Goal: Find specific fact: Find specific fact

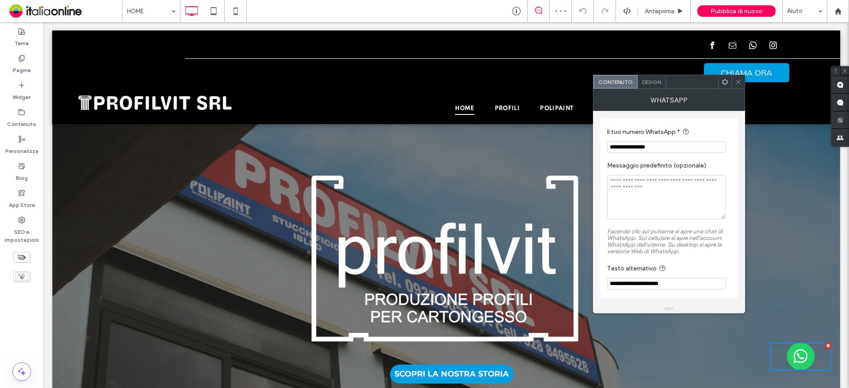
drag, startPoint x: 631, startPoint y: 148, endPoint x: 599, endPoint y: 149, distance: 32.3
click at [599, 149] on div "**********" at bounding box center [669, 208] width 152 height 194
type input "**********"
click at [742, 79] on div at bounding box center [738, 81] width 13 height 13
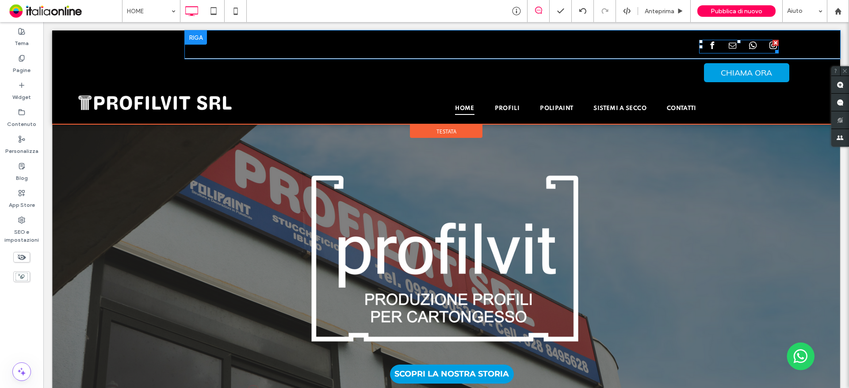
click at [747, 46] on span "whatsapp" at bounding box center [753, 46] width 12 height 12
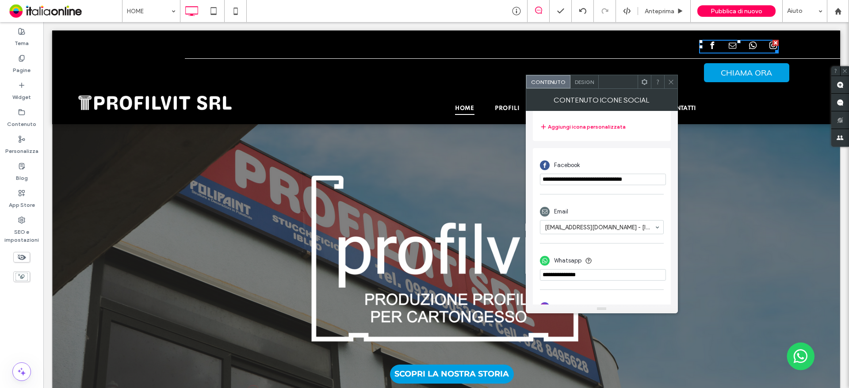
scroll to position [203, 0]
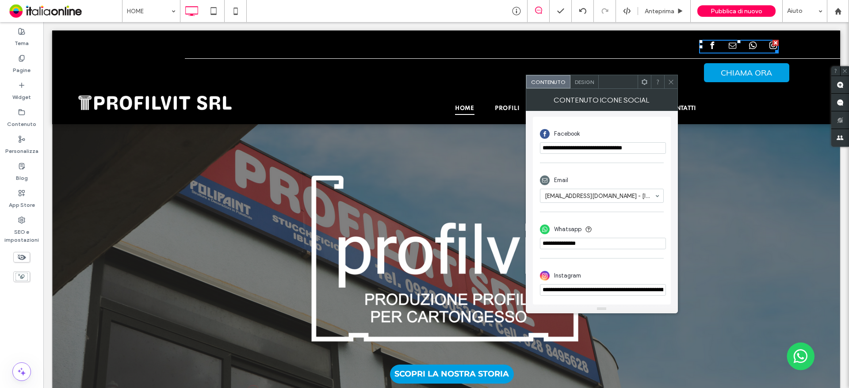
drag, startPoint x: 669, startPoint y: 82, endPoint x: 655, endPoint y: 97, distance: 21.0
click at [669, 82] on icon at bounding box center [671, 82] width 7 height 7
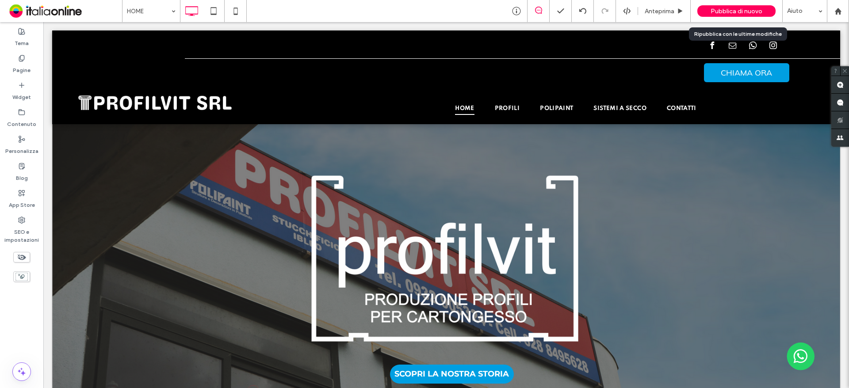
click at [736, 13] on span "Pubblica di nuovo" at bounding box center [737, 12] width 52 height 8
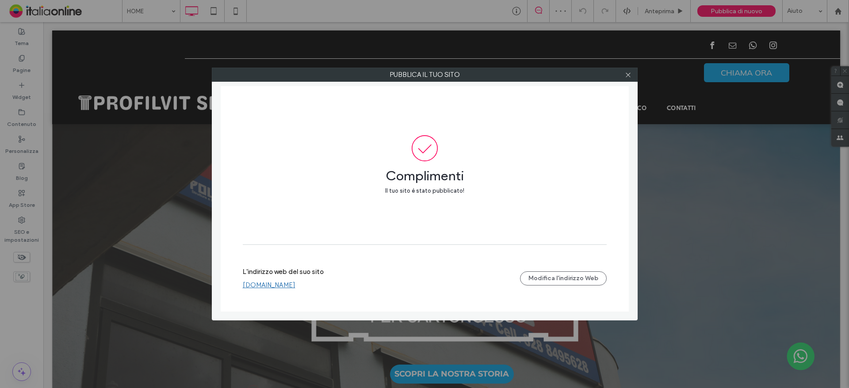
click at [625, 76] on div at bounding box center [628, 74] width 13 height 13
click at [626, 76] on icon at bounding box center [628, 75] width 7 height 7
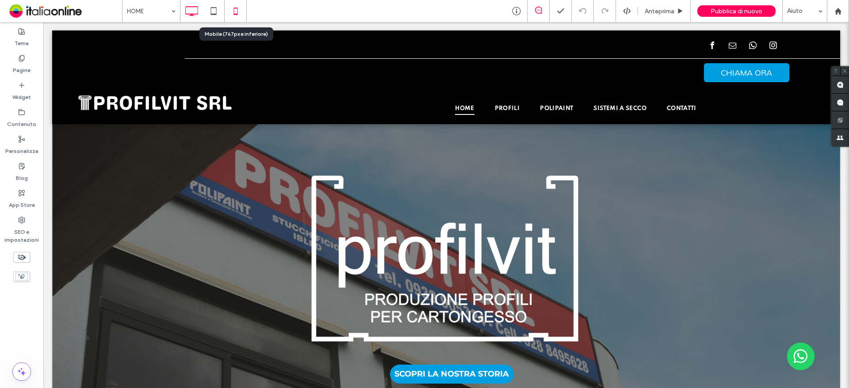
click at [234, 14] on icon at bounding box center [236, 11] width 18 height 18
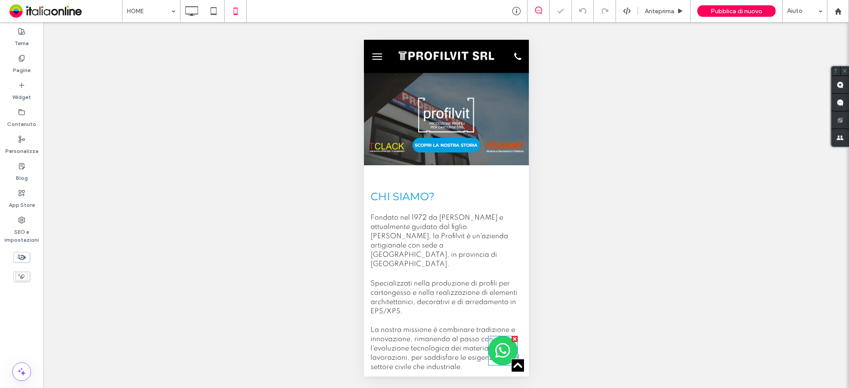
scroll to position [221, 0]
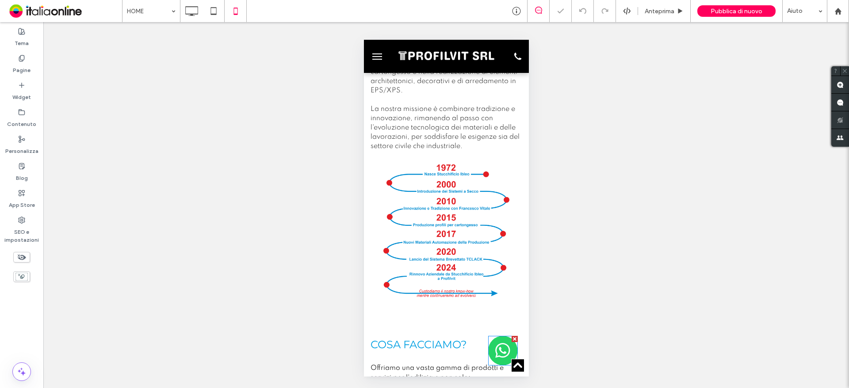
click at [491, 354] on img at bounding box center [503, 351] width 30 height 30
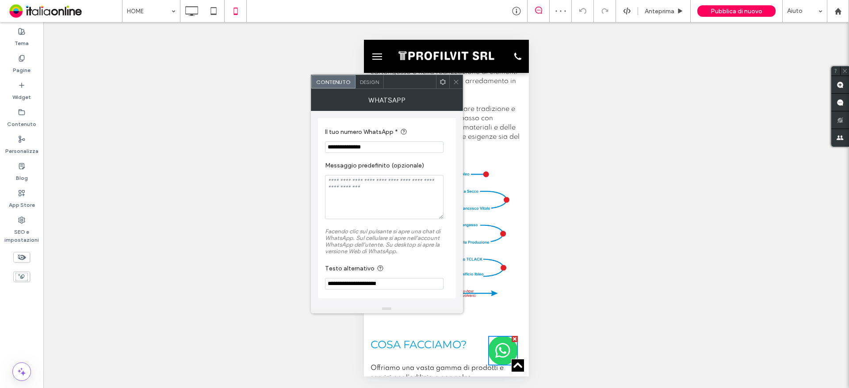
click at [459, 86] on span at bounding box center [456, 81] width 7 height 13
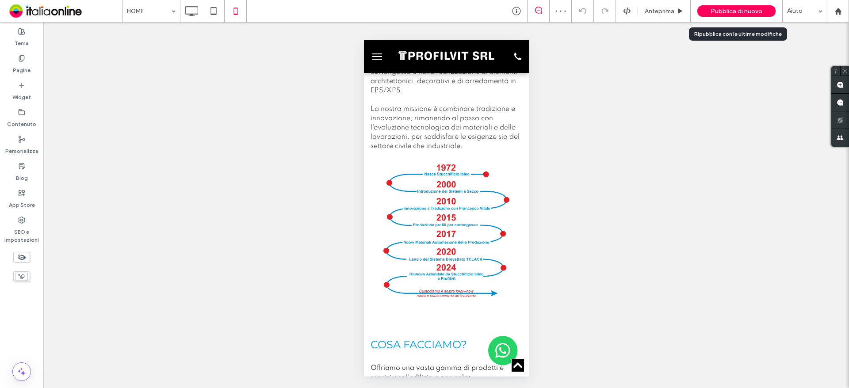
click at [740, 15] on div "Pubblica di nuovo" at bounding box center [737, 11] width 78 height 12
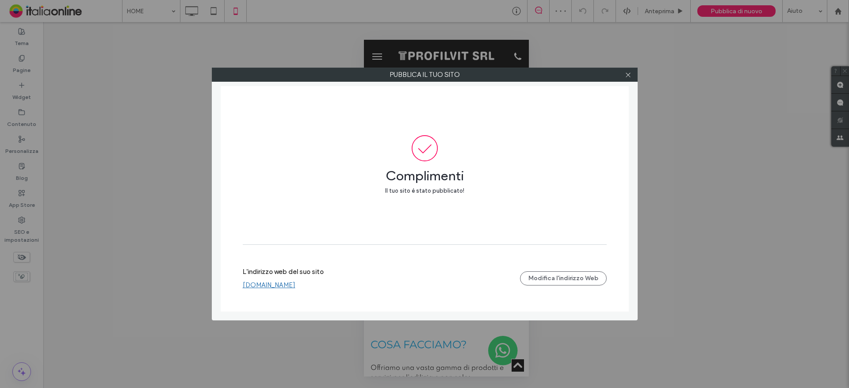
drag, startPoint x: 629, startPoint y: 73, endPoint x: 411, endPoint y: 28, distance: 223.1
click at [629, 73] on icon at bounding box center [628, 75] width 7 height 7
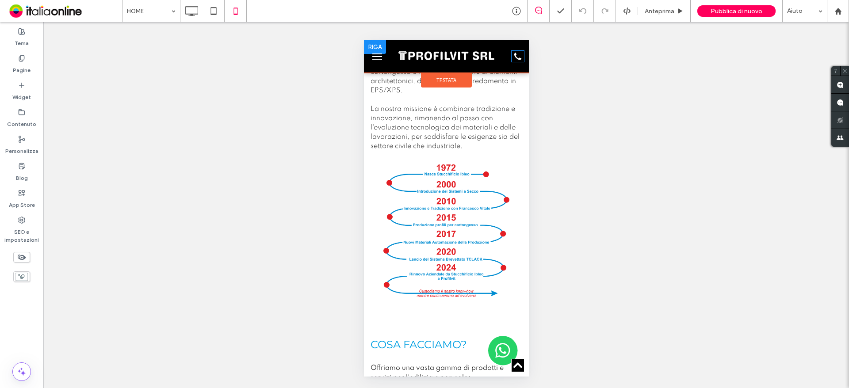
click at [511, 62] on link at bounding box center [517, 59] width 13 height 9
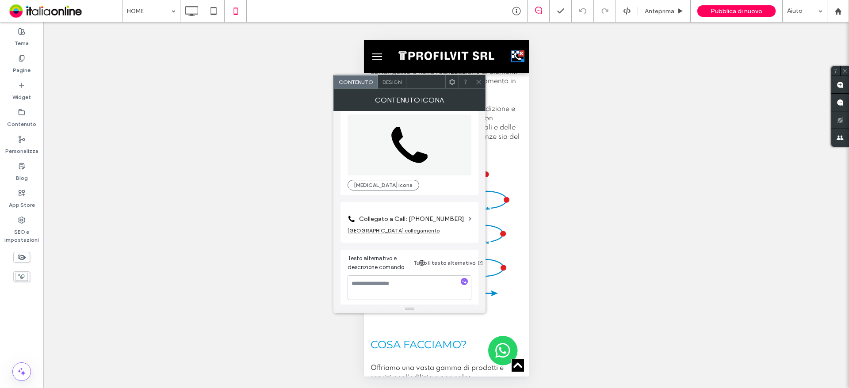
scroll to position [16, 0]
click at [447, 218] on label "Collegato a Call: [PHONE_NUMBER]" at bounding box center [412, 215] width 106 height 16
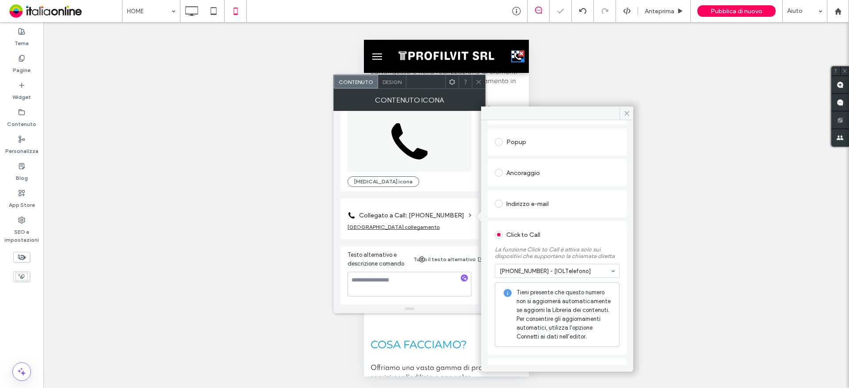
scroll to position [153, 0]
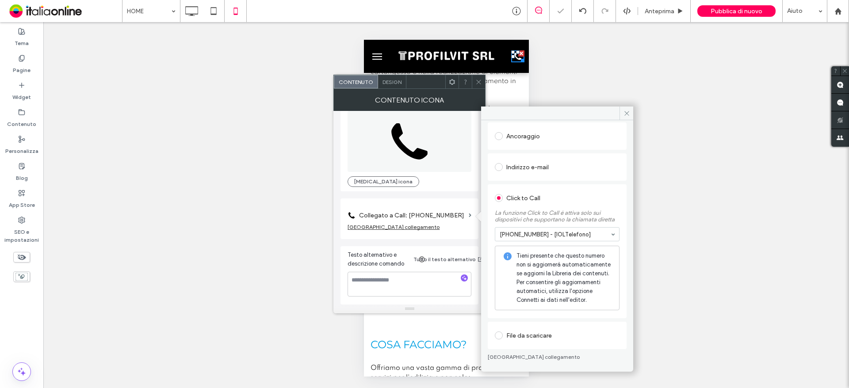
drag, startPoint x: 623, startPoint y: 115, endPoint x: 561, endPoint y: 91, distance: 66.4
click at [624, 115] on icon at bounding box center [627, 113] width 7 height 7
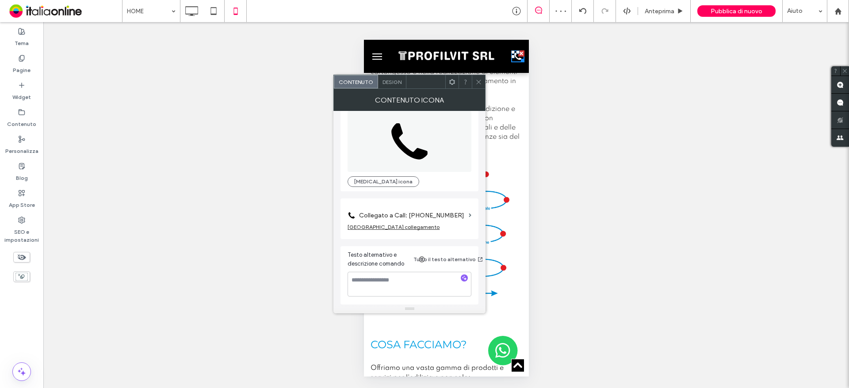
click at [479, 81] on icon at bounding box center [479, 82] width 7 height 7
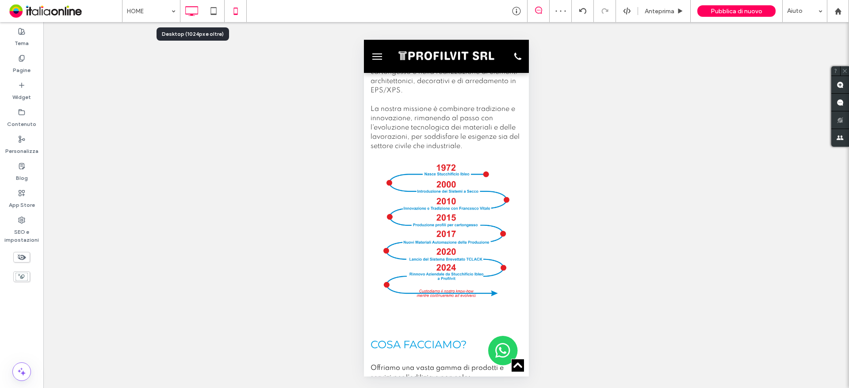
click at [188, 13] on icon at bounding box center [192, 11] width 18 height 18
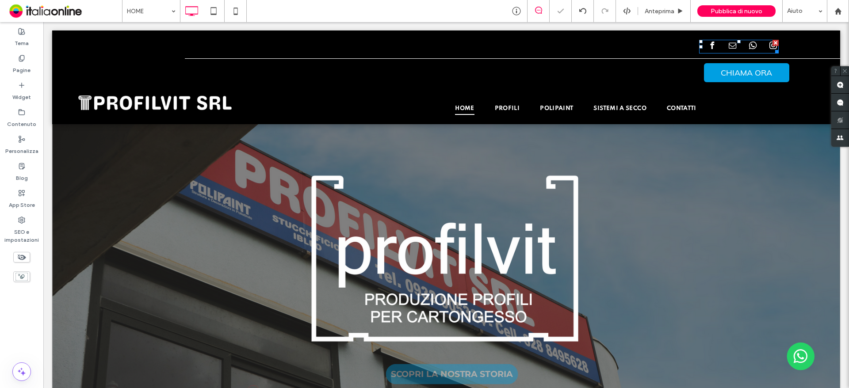
scroll to position [0, 0]
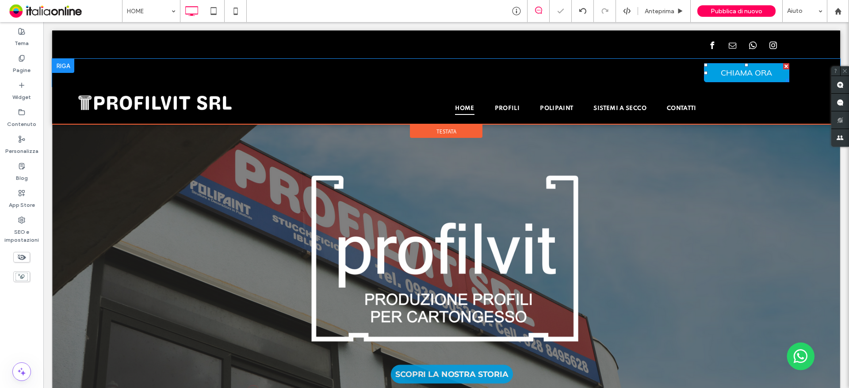
click at [737, 77] on span "CHIAMA ORA" at bounding box center [746, 73] width 51 height 10
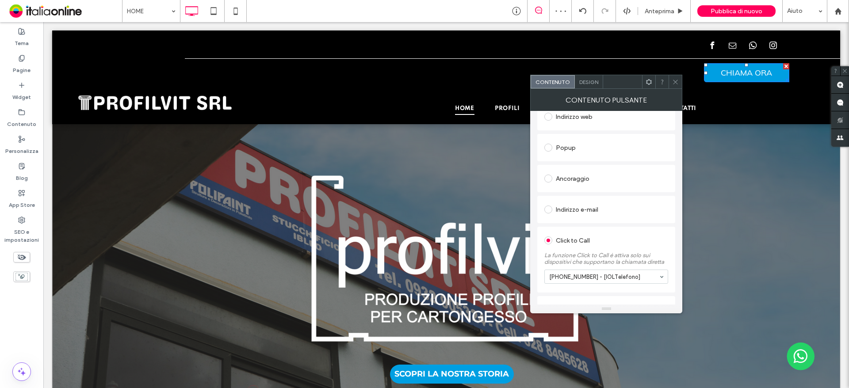
scroll to position [159, 0]
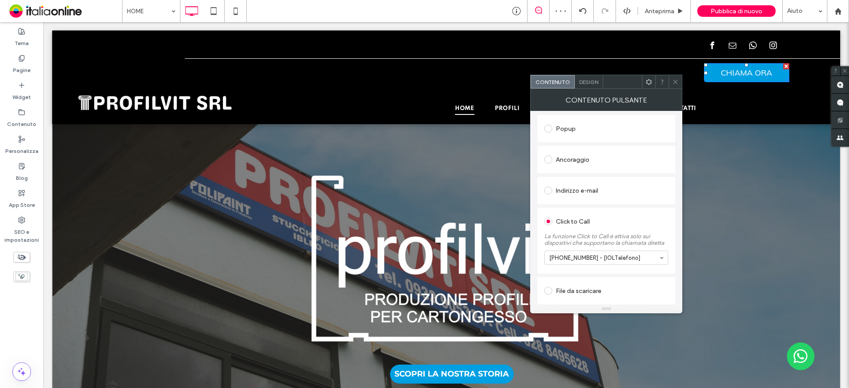
click at [678, 83] on icon at bounding box center [675, 82] width 7 height 7
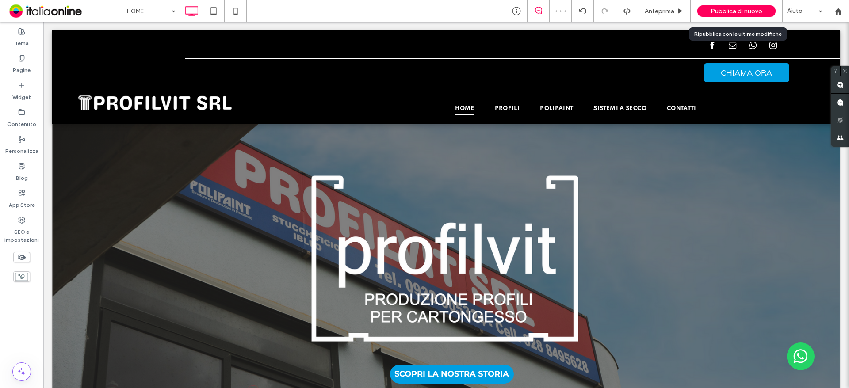
click at [727, 11] on span "Pubblica di nuovo" at bounding box center [737, 12] width 52 height 8
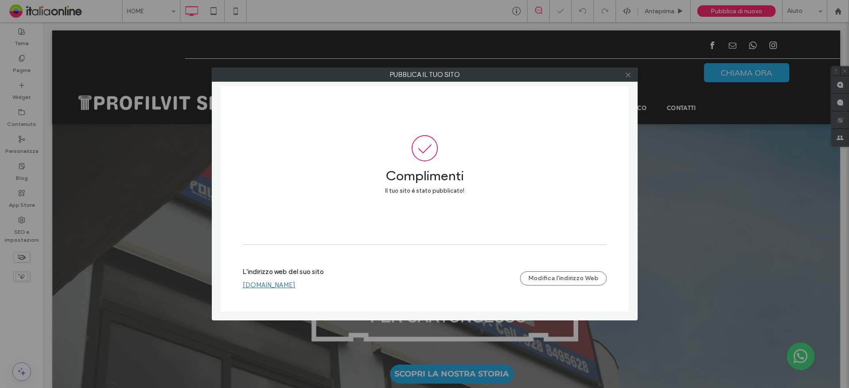
click at [627, 78] on icon at bounding box center [628, 75] width 7 height 7
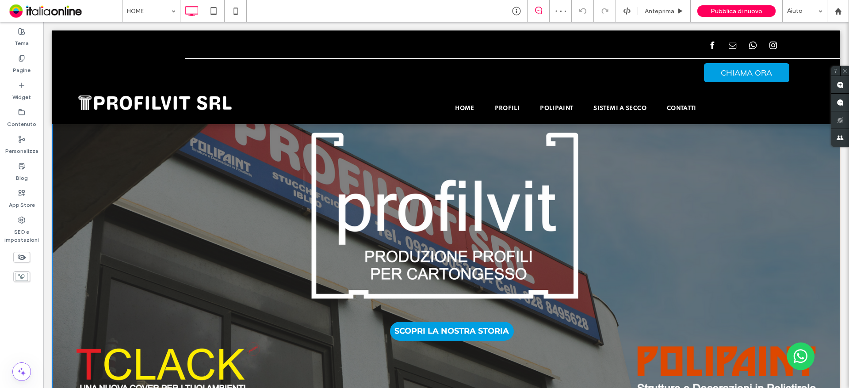
scroll to position [0, 0]
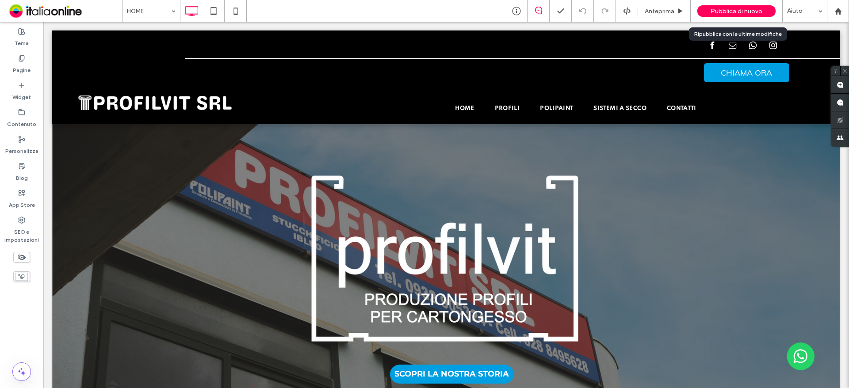
click at [735, 6] on div "Pubblica di nuovo" at bounding box center [737, 11] width 78 height 12
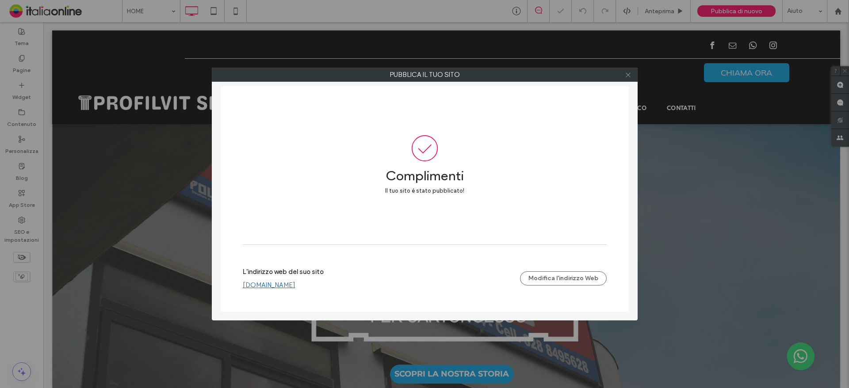
click at [627, 75] on icon at bounding box center [628, 75] width 7 height 7
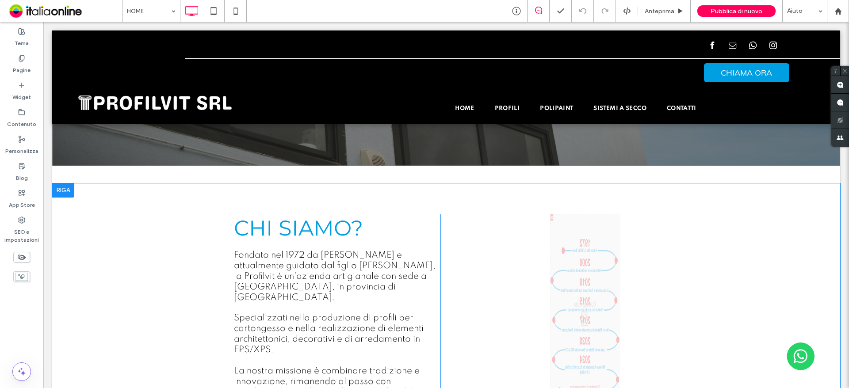
scroll to position [221, 0]
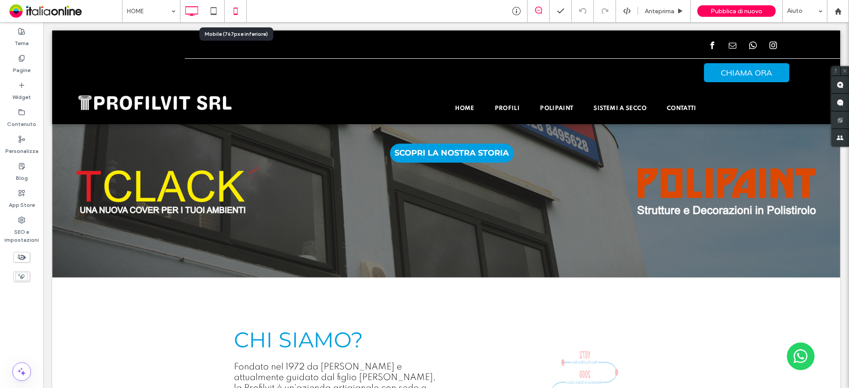
click at [234, 10] on use at bounding box center [236, 11] width 4 height 7
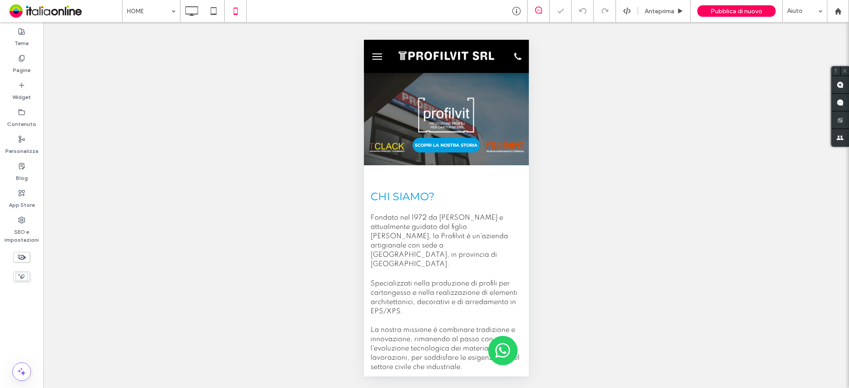
scroll to position [0, 0]
click at [194, 11] on icon at bounding box center [192, 11] width 18 height 18
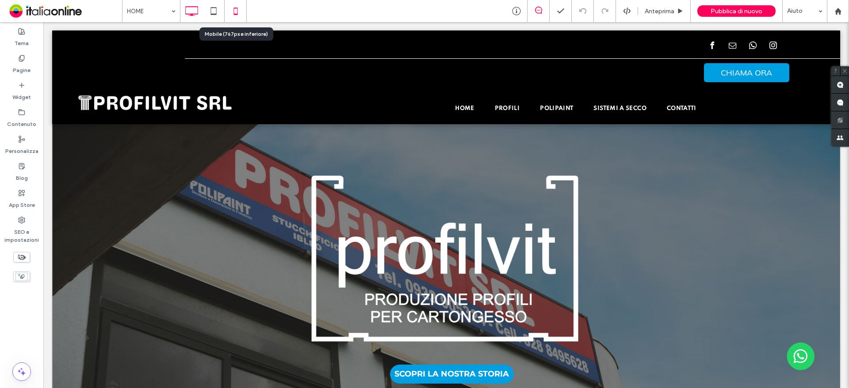
click at [235, 12] on icon at bounding box center [236, 11] width 18 height 18
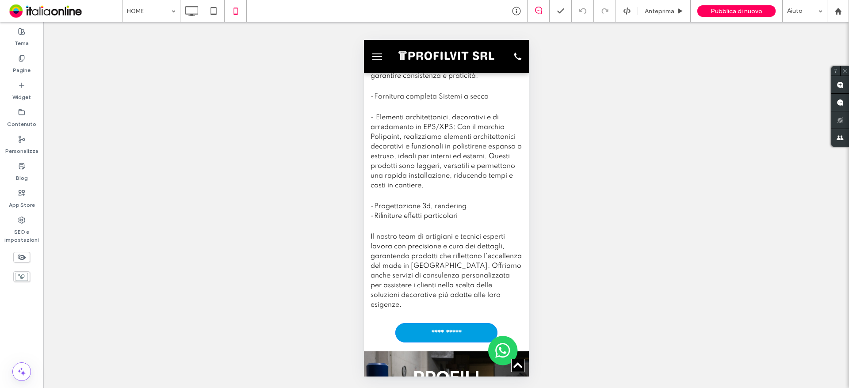
scroll to position [477, 0]
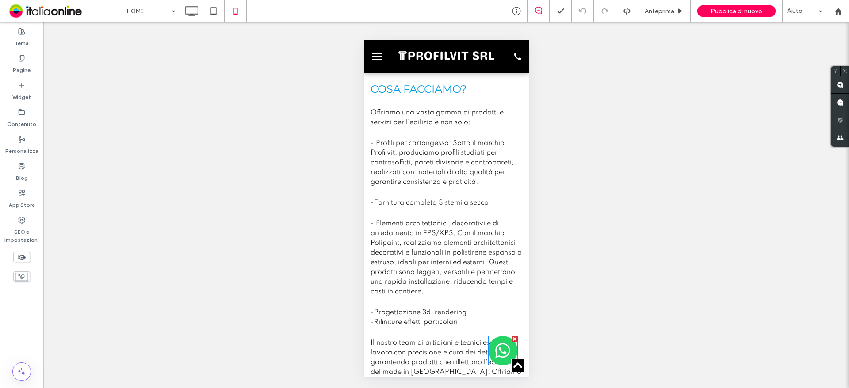
click at [495, 356] on img at bounding box center [503, 351] width 30 height 30
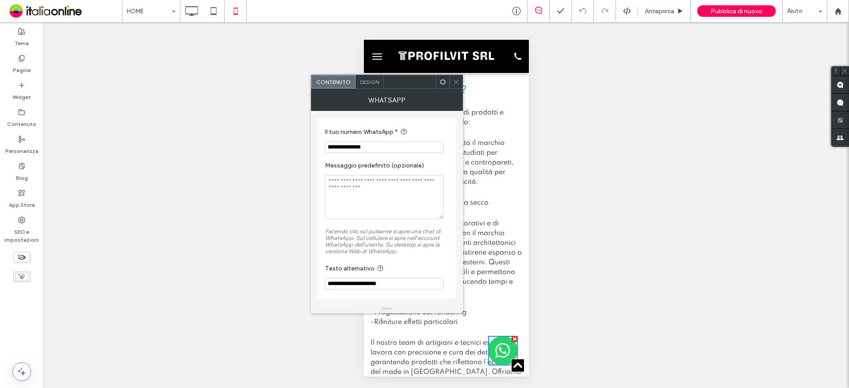
drag, startPoint x: 383, startPoint y: 150, endPoint x: 338, endPoint y: 151, distance: 45.1
click at [338, 151] on input "**********" at bounding box center [384, 148] width 119 height 12
drag, startPoint x: 215, startPoint y: 84, endPoint x: 227, endPoint y: 1, distance: 84.1
click at [216, 80] on div "Mostrare? Sì Mostrare? Sì Mostrare? Sì Mostrare? Sì Mostrare? Sì Mostrare? Sì M…" at bounding box center [446, 205] width 806 height 366
click at [455, 83] on icon at bounding box center [456, 82] width 7 height 7
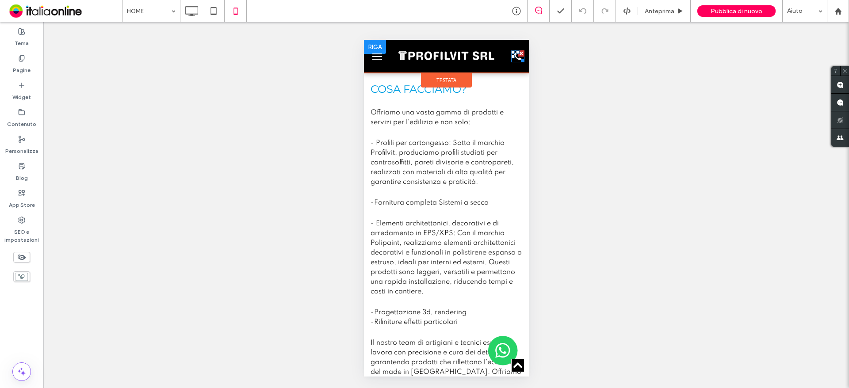
click at [514, 58] on icon at bounding box center [517, 56] width 7 height 7
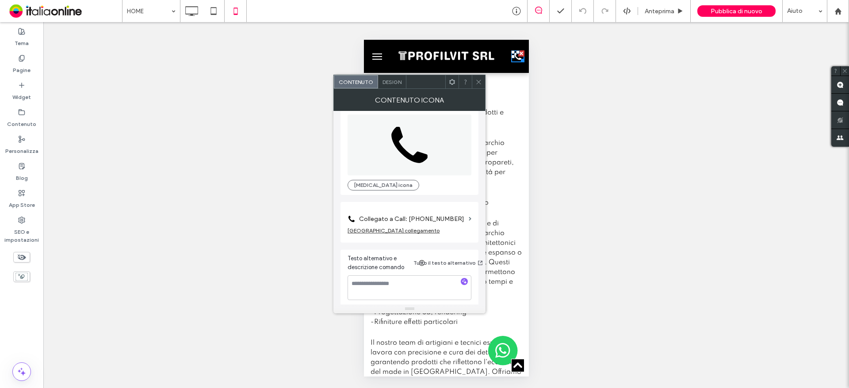
scroll to position [16, 0]
drag, startPoint x: 475, startPoint y: 84, endPoint x: 357, endPoint y: 46, distance: 124.5
click at [475, 84] on div at bounding box center [478, 81] width 13 height 13
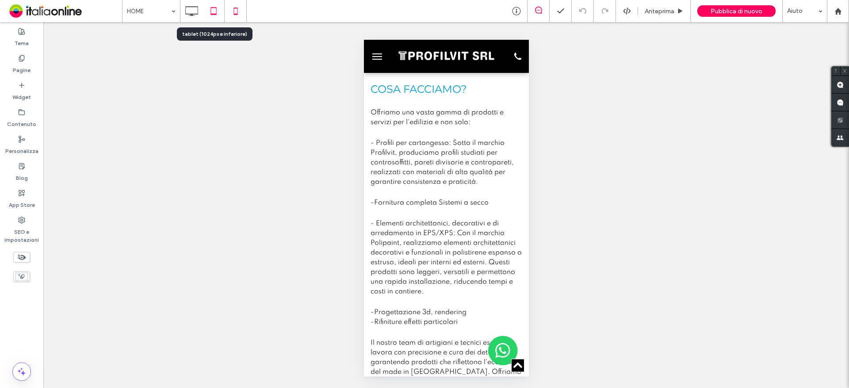
click at [203, 15] on div at bounding box center [214, 11] width 22 height 18
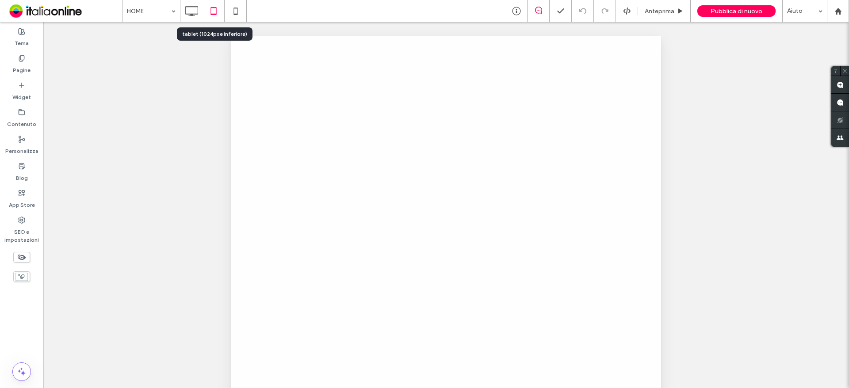
scroll to position [0, 0]
click at [195, 13] on div at bounding box center [424, 194] width 849 height 388
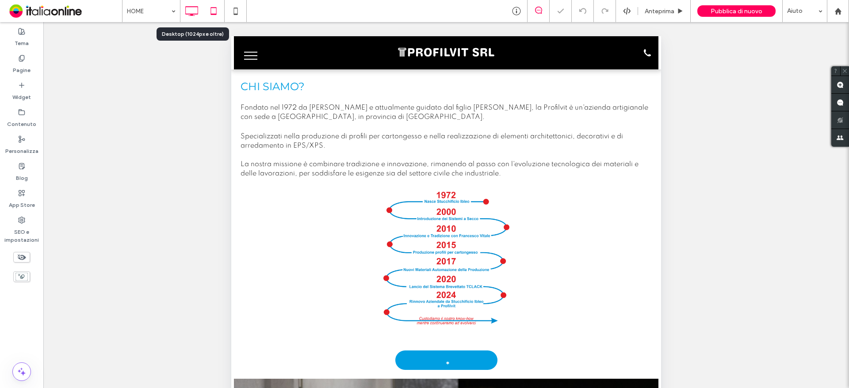
click at [191, 12] on icon at bounding box center [192, 11] width 18 height 18
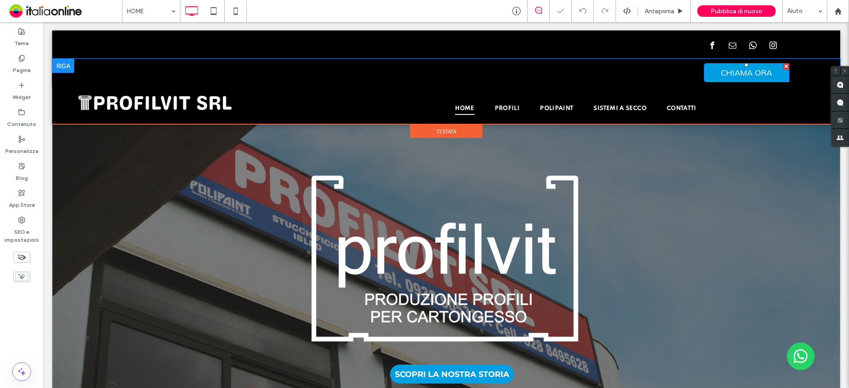
click at [728, 75] on span "CHIAMA ORA" at bounding box center [746, 73] width 51 height 10
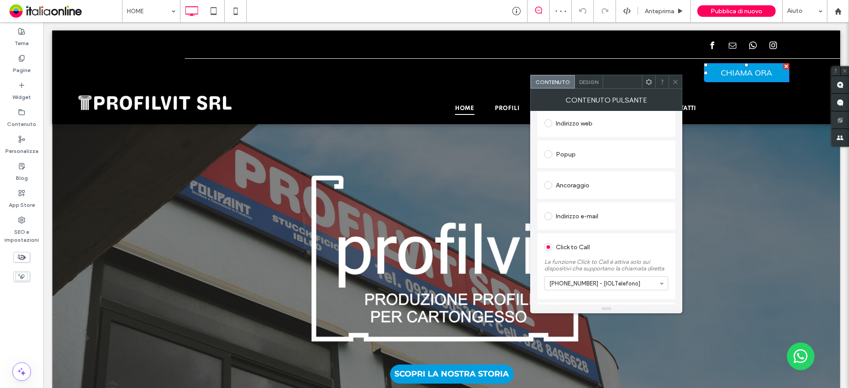
scroll to position [159, 0]
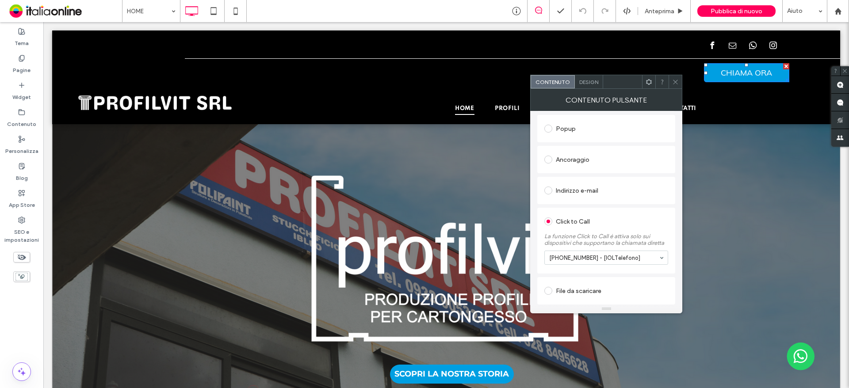
drag, startPoint x: 596, startPoint y: 285, endPoint x: 590, endPoint y: 282, distance: 7.1
drag, startPoint x: 585, startPoint y: 260, endPoint x: 570, endPoint y: 260, distance: 15.0
click at [570, 260] on input at bounding box center [604, 258] width 110 height 6
drag, startPoint x: 562, startPoint y: 257, endPoint x: 586, endPoint y: 257, distance: 23.9
click at [586, 257] on input at bounding box center [604, 258] width 110 height 6
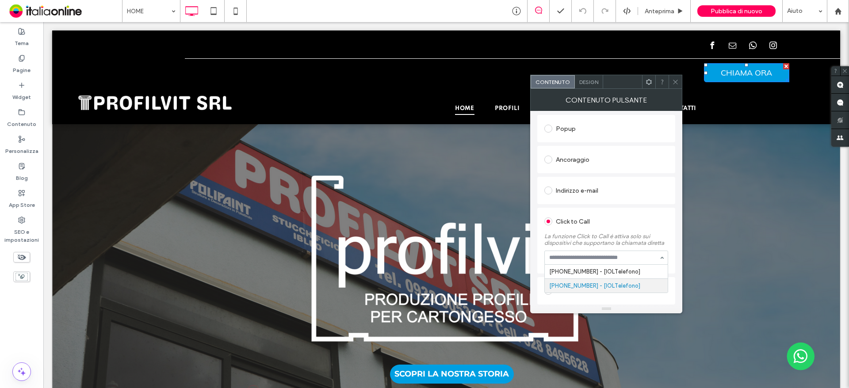
click at [586, 257] on input at bounding box center [604, 258] width 110 height 6
click at [641, 180] on div "Indirizzo e-mail" at bounding box center [606, 190] width 138 height 27
click at [678, 81] on icon at bounding box center [675, 82] width 7 height 7
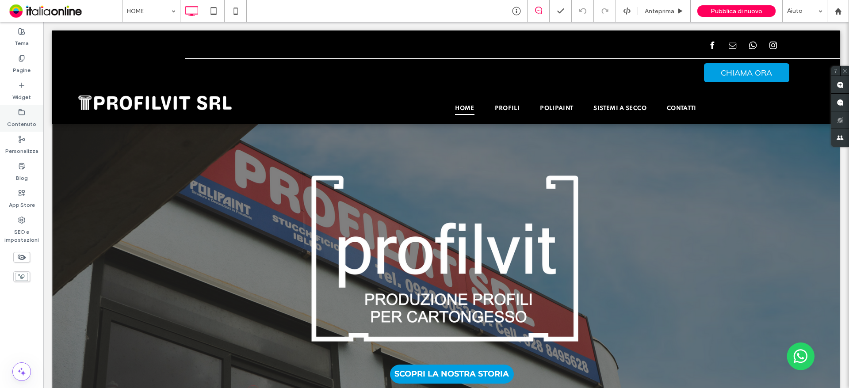
click at [12, 109] on div "Contenuto" at bounding box center [21, 118] width 43 height 27
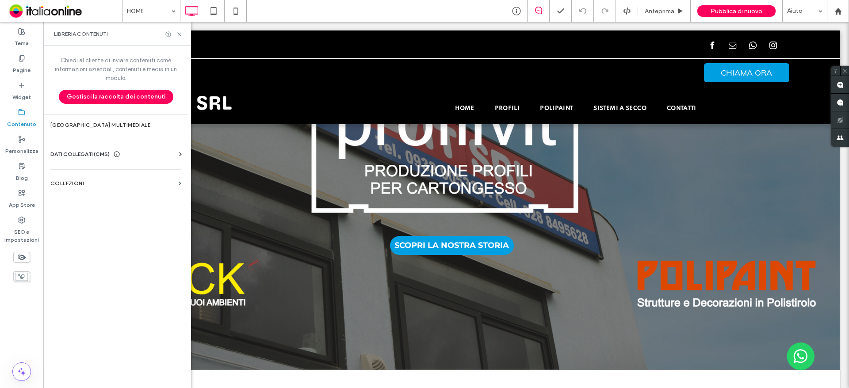
scroll to position [177, 0]
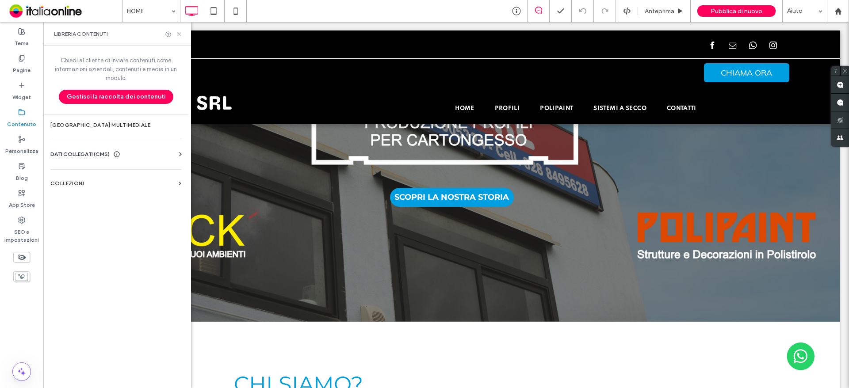
click at [181, 34] on icon at bounding box center [179, 34] width 7 height 7
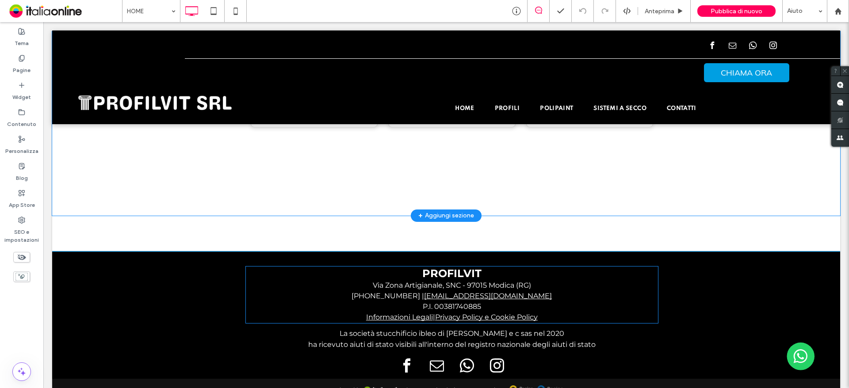
scroll to position [2034, 0]
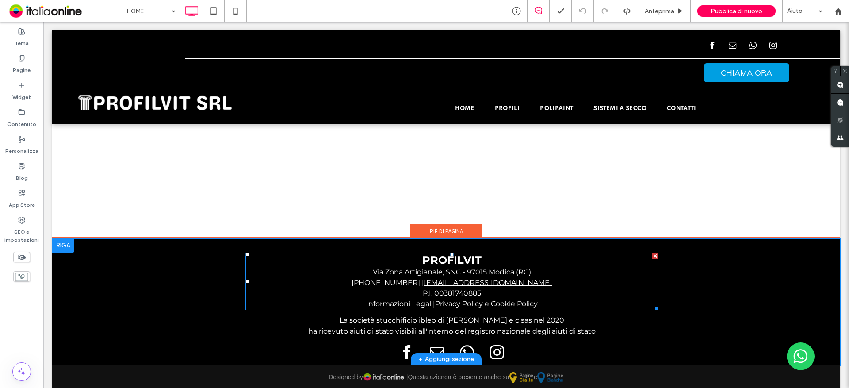
click at [406, 288] on div "P.I. 00381740885" at bounding box center [452, 293] width 413 height 11
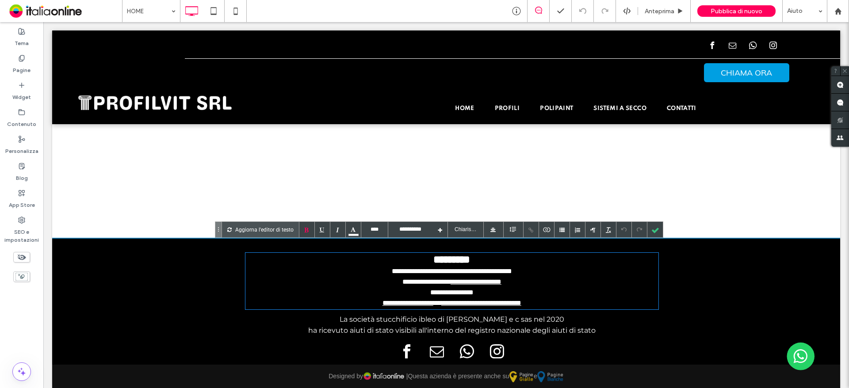
type input "****"
drag, startPoint x: 439, startPoint y: 273, endPoint x: 390, endPoint y: 256, distance: 52.2
click at [403, 279] on span "**********" at bounding box center [427, 282] width 48 height 7
copy span "**********"
